Goal: Task Accomplishment & Management: Manage account settings

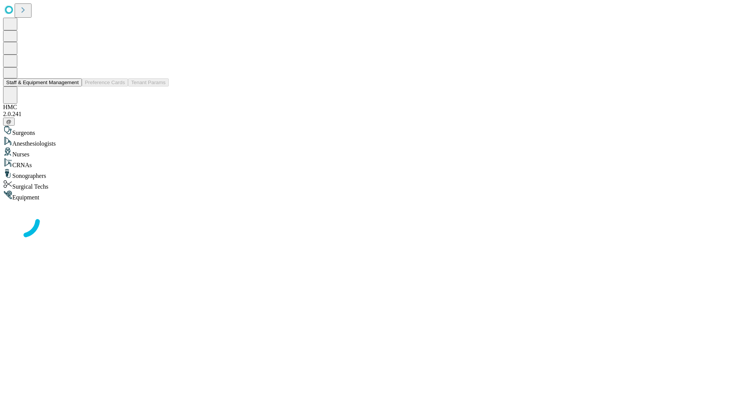
click at [73, 87] on button "Staff & Equipment Management" at bounding box center [42, 82] width 79 height 8
